Goal: Transaction & Acquisition: Purchase product/service

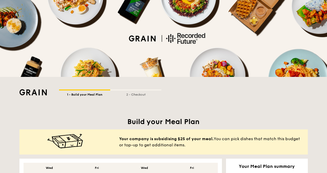
click at [31, 94] on img at bounding box center [33, 92] width 28 height 6
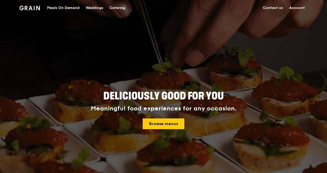
click at [296, 8] on link "Account" at bounding box center [297, 7] width 22 height 15
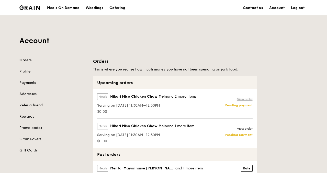
click at [245, 99] on link "View order" at bounding box center [245, 99] width 16 height 4
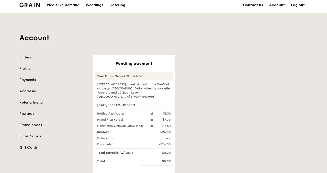
scroll to position [3, 0]
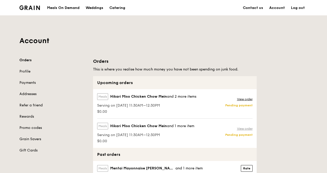
click at [238, 127] on link "View order" at bounding box center [245, 128] width 16 height 4
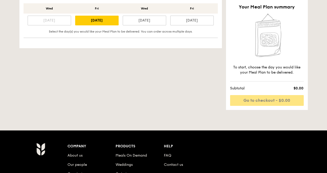
scroll to position [148, 0]
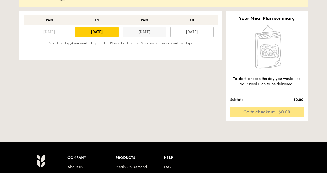
click at [153, 28] on div "[DATE]" at bounding box center [145, 32] width 44 height 10
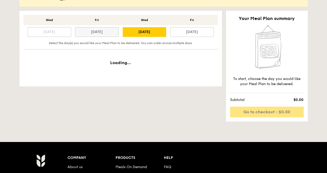
click at [107, 29] on div "[DATE]" at bounding box center [97, 32] width 44 height 10
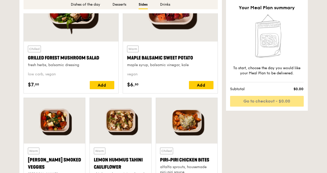
scroll to position [946, 0]
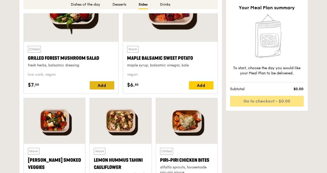
click at [100, 84] on div "Add" at bounding box center [102, 85] width 25 height 8
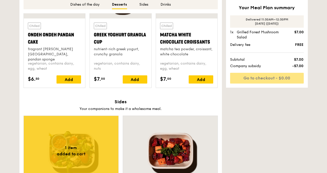
scroll to position [784, 0]
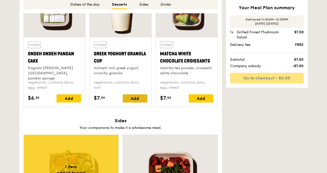
click at [141, 98] on div "Add" at bounding box center [135, 98] width 25 height 8
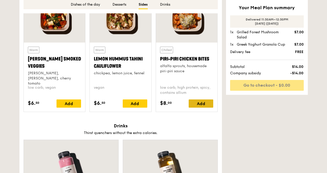
scroll to position [1048, 0]
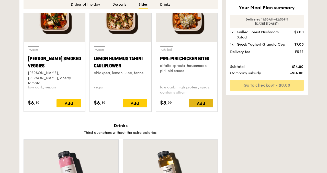
click at [197, 103] on div "Add" at bounding box center [201, 103] width 25 height 8
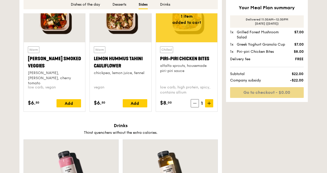
click at [263, 94] on link "Go to checkout - $0.00" at bounding box center [267, 92] width 74 height 11
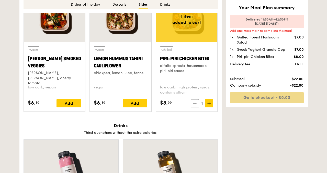
click at [262, 98] on link "Go to checkout - $0.00" at bounding box center [267, 97] width 74 height 11
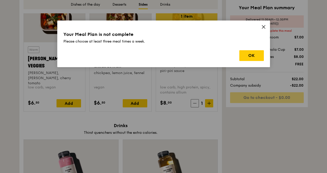
click at [265, 27] on icon at bounding box center [264, 27] width 5 height 5
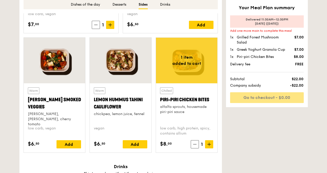
scroll to position [1009, 0]
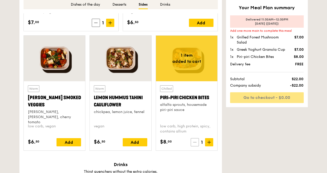
click at [191, 142] on span at bounding box center [195, 142] width 8 height 8
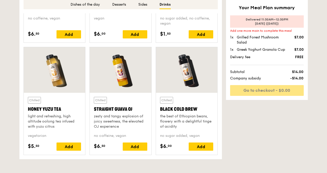
scroll to position [1390, 0]
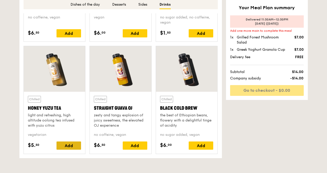
click at [77, 148] on div "Add" at bounding box center [69, 145] width 25 height 8
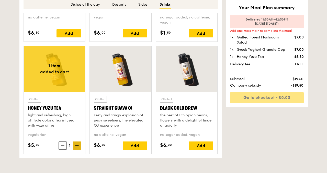
click at [77, 147] on icon at bounding box center [77, 145] width 0 height 3
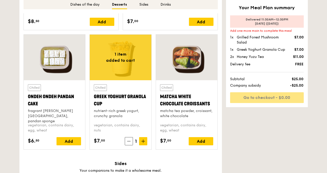
scroll to position [740, 0]
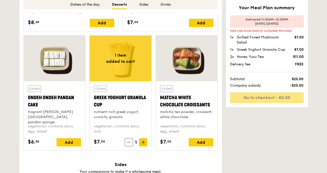
click at [187, 112] on div "matcha tea powder, croissant, white chocolate" at bounding box center [186, 114] width 53 height 10
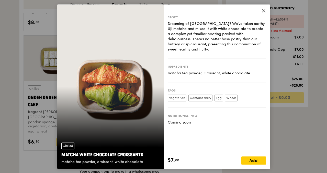
click at [264, 9] on icon at bounding box center [264, 10] width 5 height 5
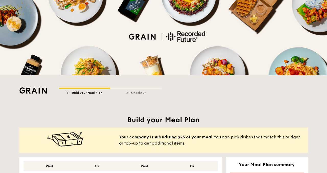
scroll to position [0, 0]
